Goal: Find specific page/section: Find specific page/section

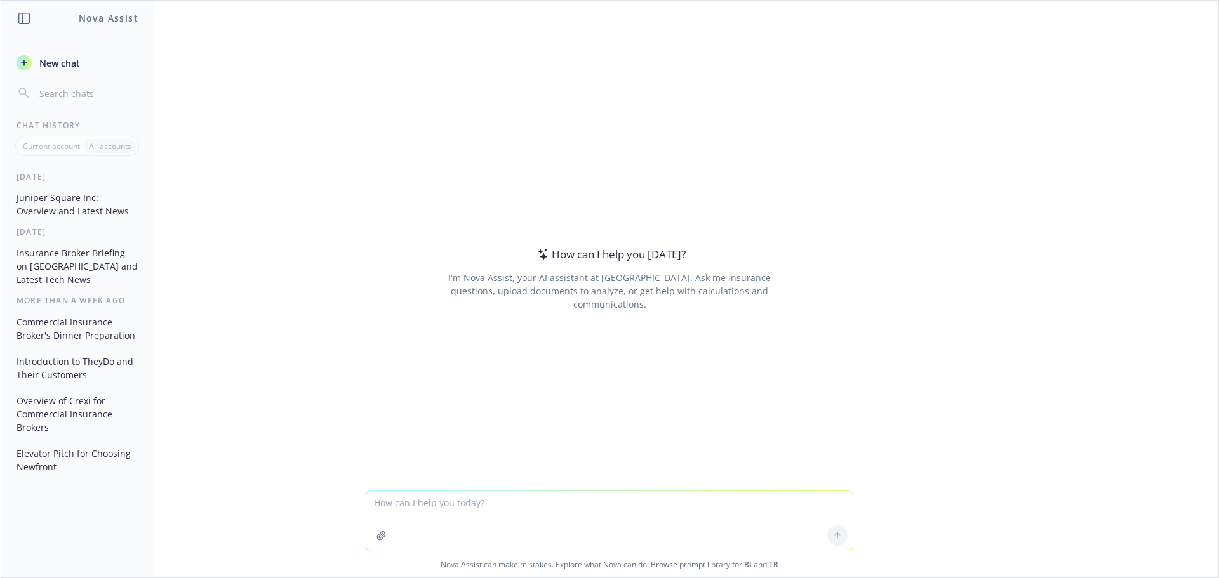
click at [398, 503] on textarea at bounding box center [609, 521] width 486 height 60
type textarea "Barrel Reserve Technologies, Inc. - tell me about this company"
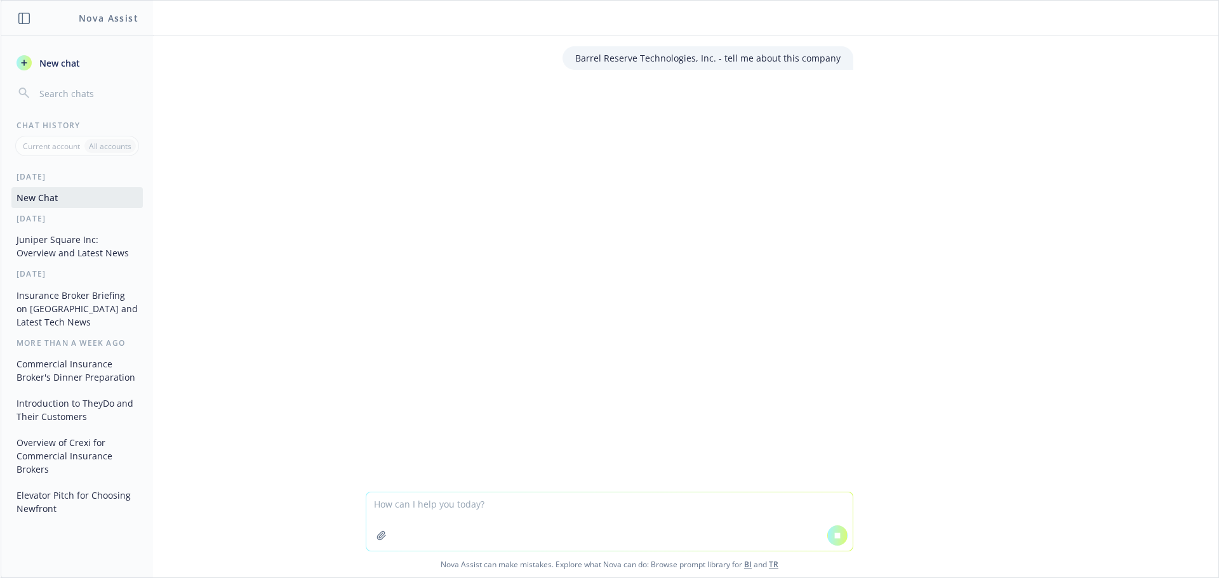
drag, startPoint x: 639, startPoint y: 145, endPoint x: 641, endPoint y: 138, distance: 7.2
click at [639, 145] on div "Barrel Reserve Technologies, Inc. - tell me about this company" at bounding box center [610, 264] width 1218 height 456
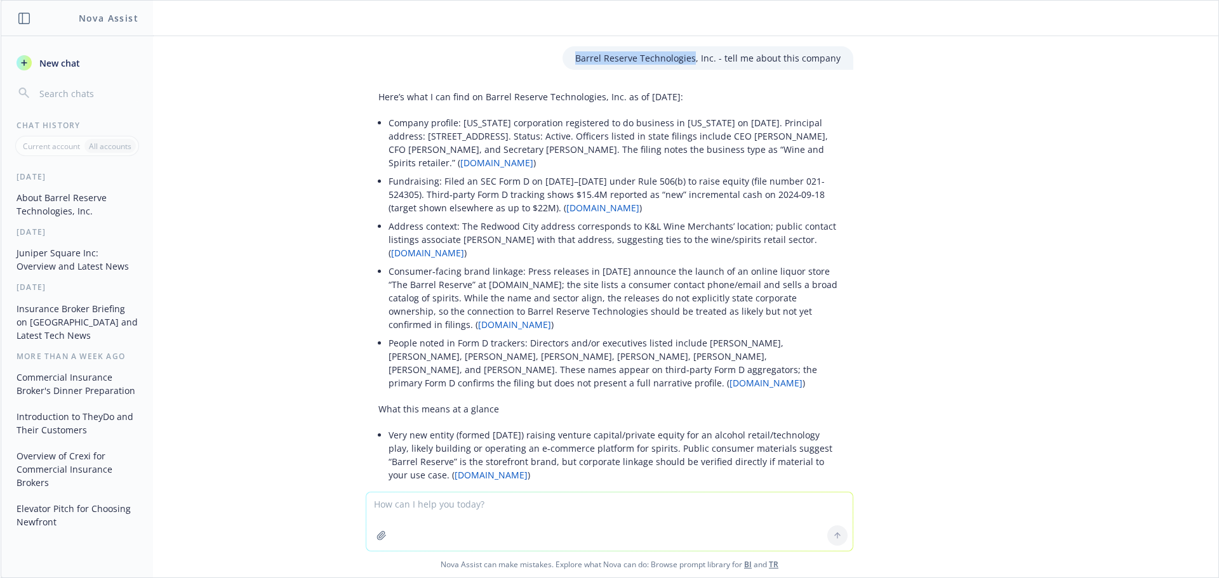
drag, startPoint x: 576, startPoint y: 58, endPoint x: 691, endPoint y: 61, distance: 115.6
click at [691, 61] on p "Barrel Reserve Technologies, Inc. - tell me about this company" at bounding box center [707, 57] width 265 height 13
copy p "Barrel Reserve Technologies"
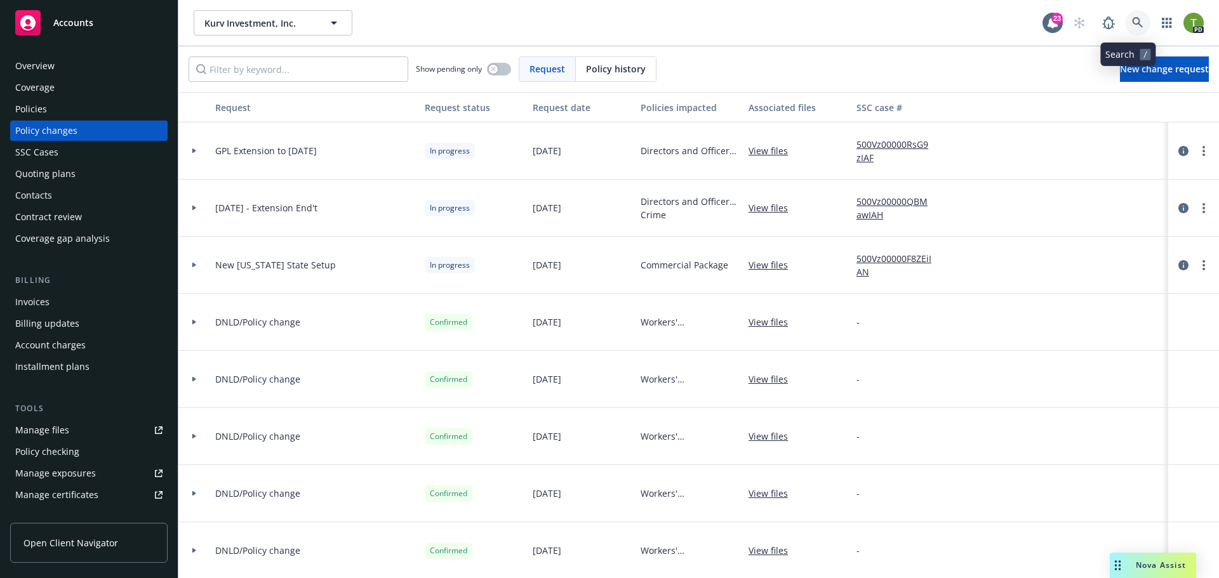
click at [1132, 25] on icon at bounding box center [1137, 22] width 11 height 11
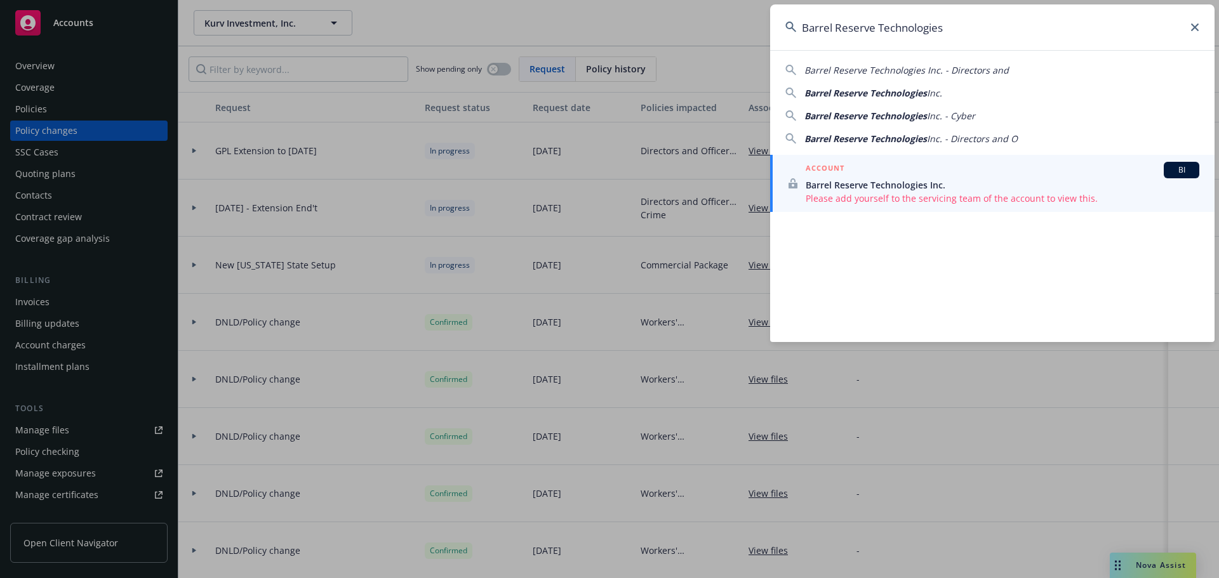
click at [926, 94] on span "Barrel Reserve Technologies" at bounding box center [865, 93] width 123 height 12
type input "Barrel Reserve Technologies Inc."
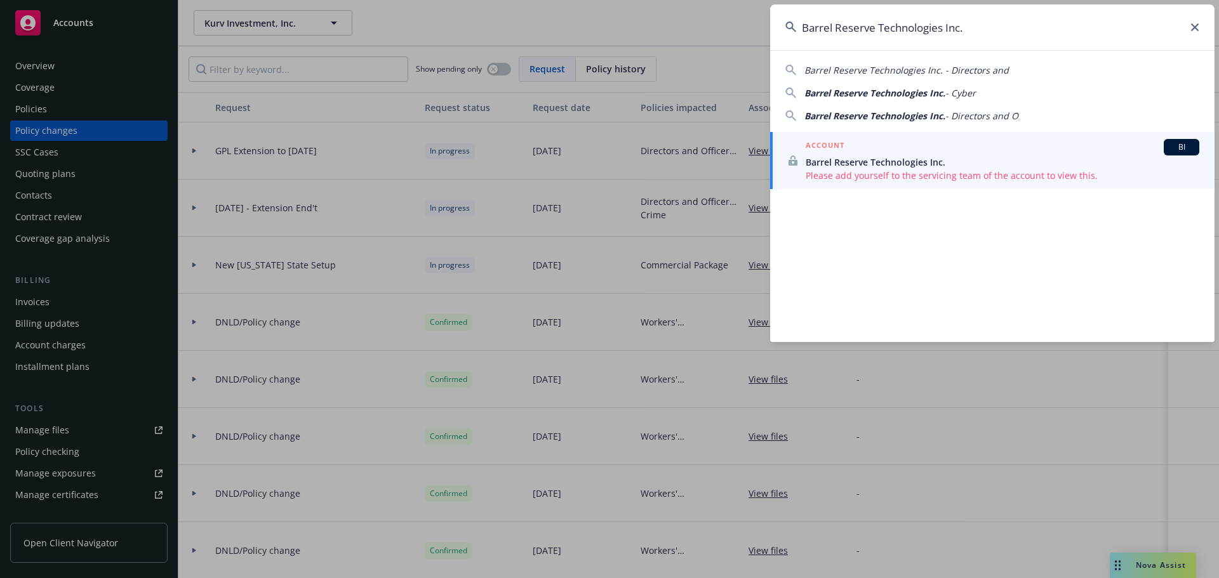
click at [920, 163] on span "Barrel Reserve Technologies Inc." at bounding box center [1003, 162] width 394 height 13
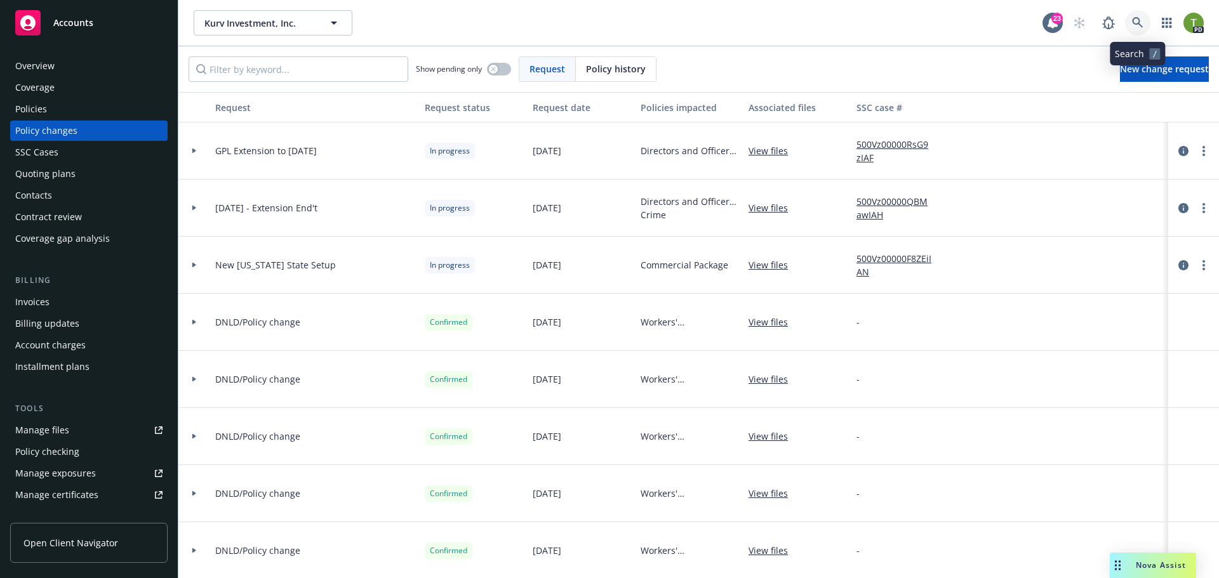
click at [1146, 22] on link at bounding box center [1137, 22] width 25 height 25
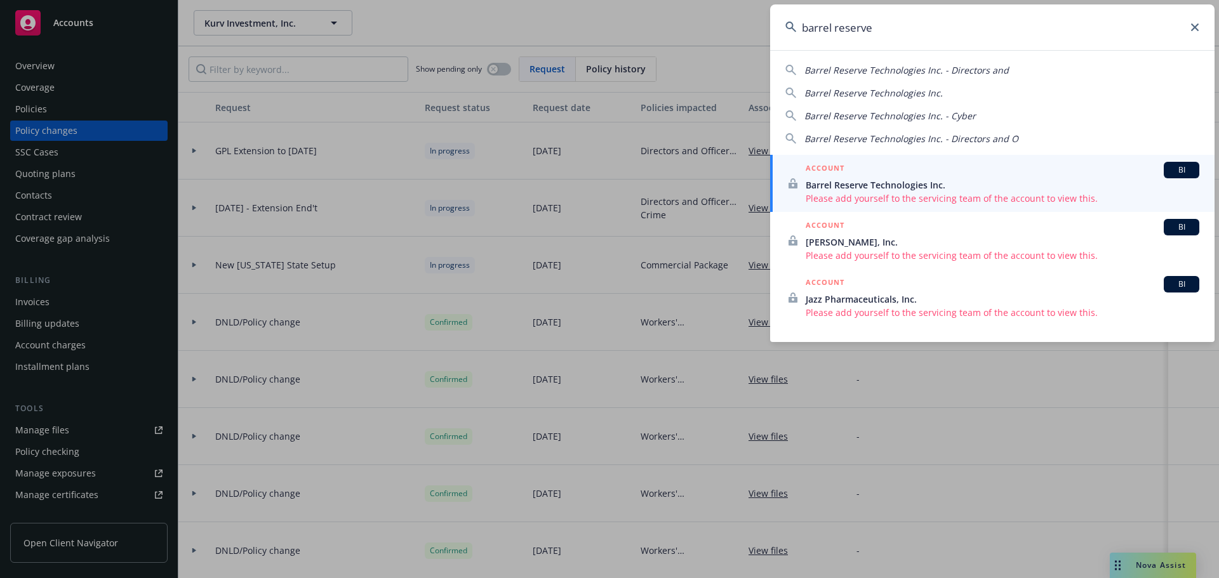
click at [923, 68] on span "Barrel Reserve Technologies Inc. - Directors and" at bounding box center [906, 70] width 204 height 12
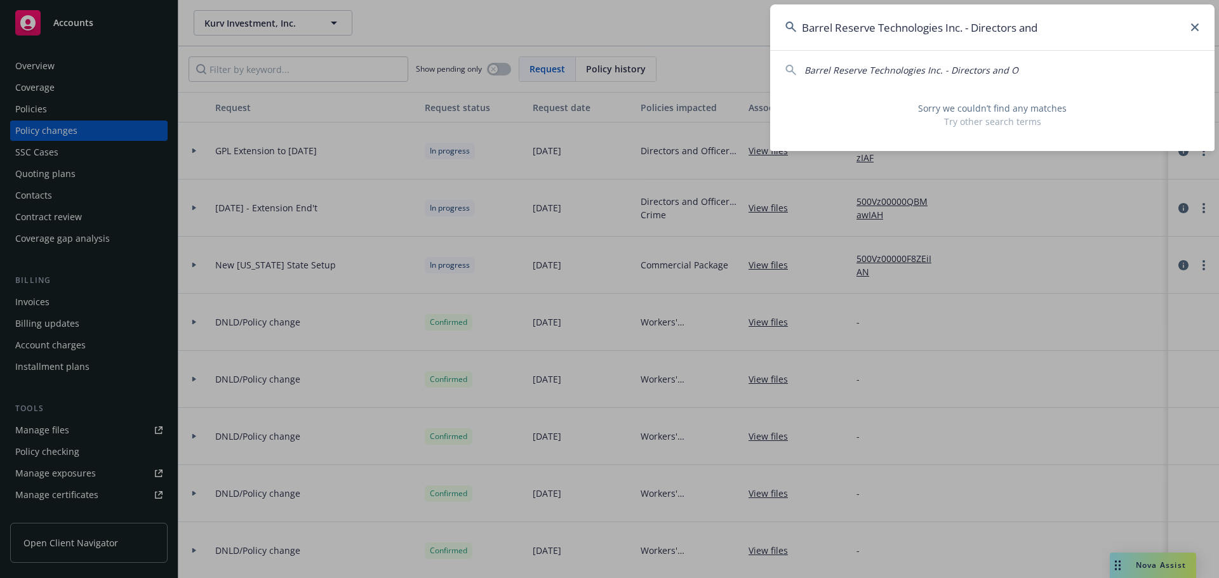
click at [923, 68] on span "Barrel Reserve Technologies Inc. - Directors and O" at bounding box center [911, 70] width 214 height 12
type input "Barrel Reserve Technologies Inc. - Directors and O"
